Goal: Information Seeking & Learning: Learn about a topic

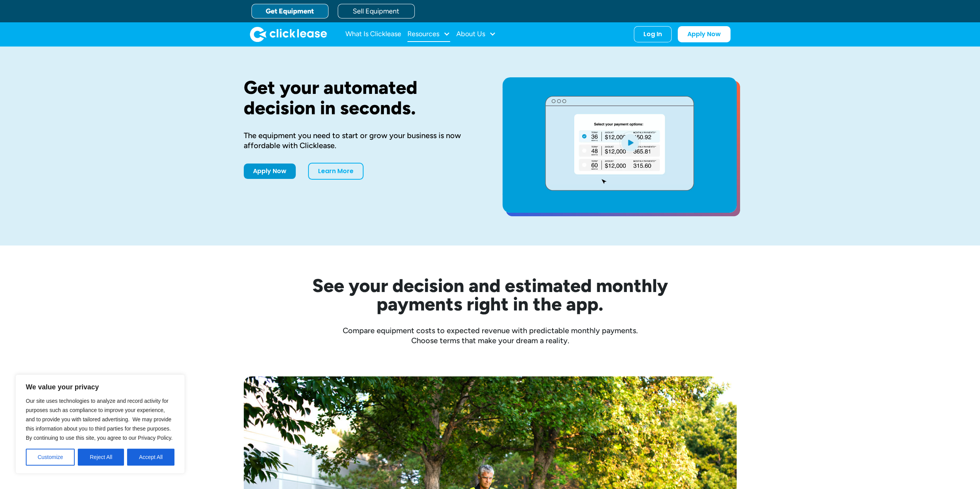
click at [421, 34] on div "Resources" at bounding box center [423, 34] width 32 height 0
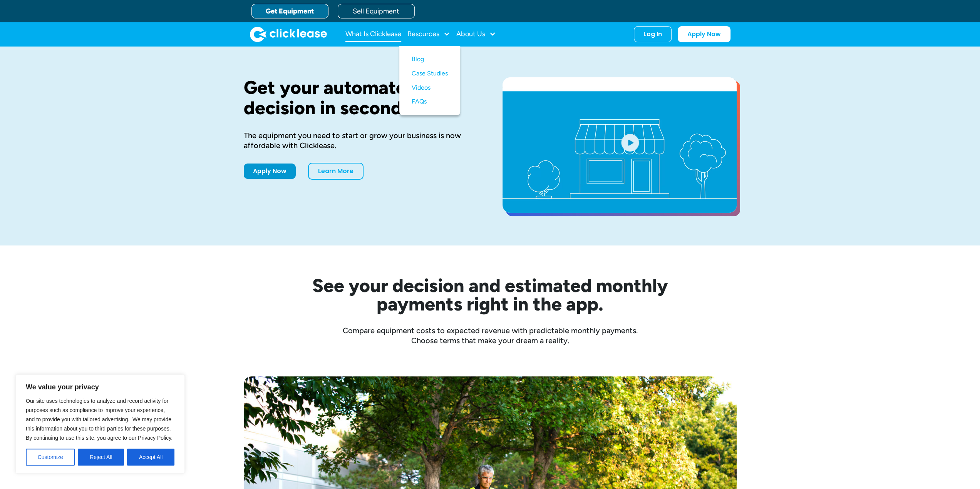
click at [400, 31] on link "What Is Clicklease" at bounding box center [373, 34] width 56 height 15
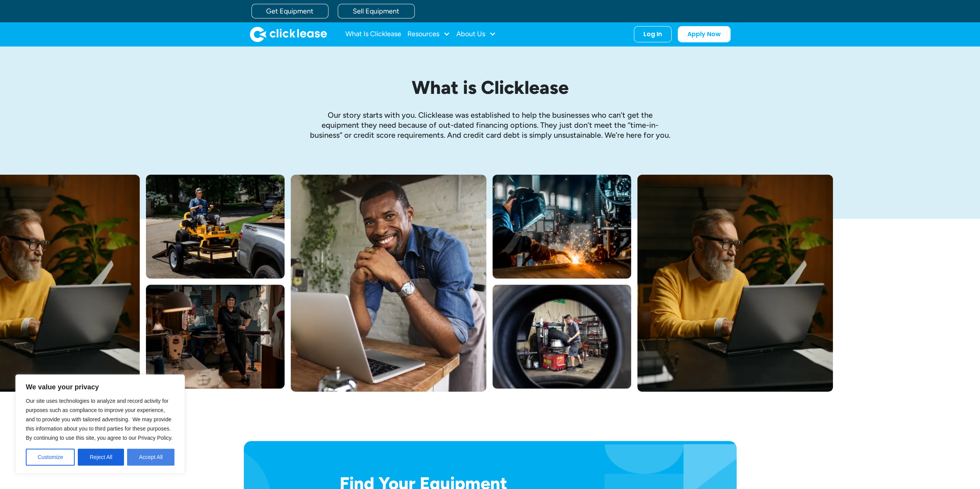
click at [141, 457] on button "Accept All" at bounding box center [150, 457] width 47 height 17
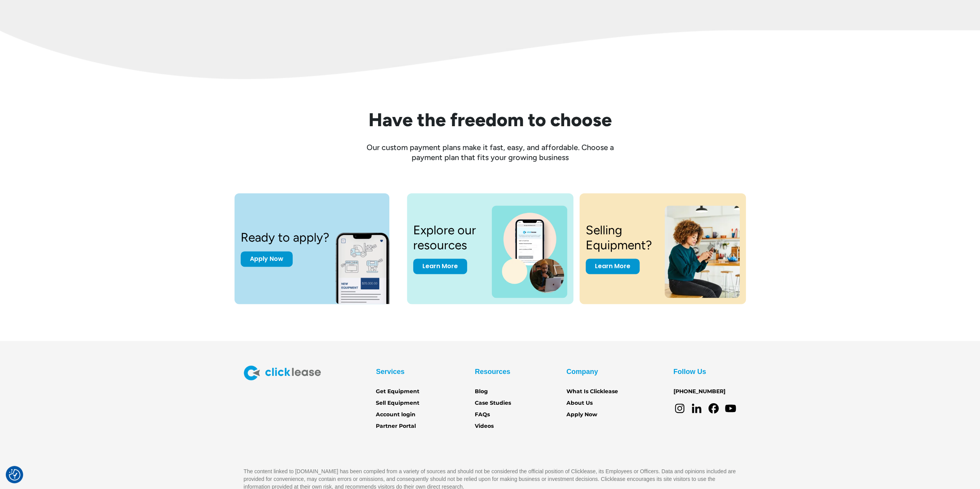
scroll to position [972, 0]
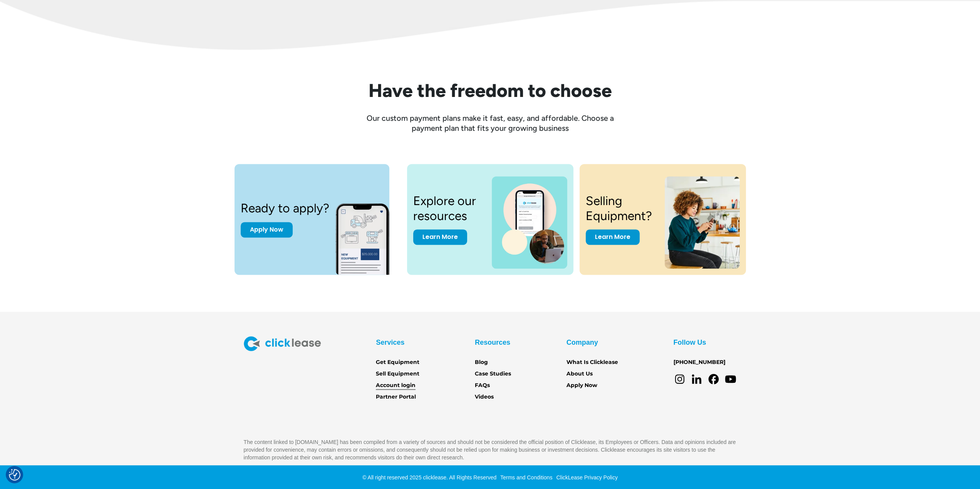
click at [407, 384] on link "Account login" at bounding box center [396, 386] width 40 height 8
